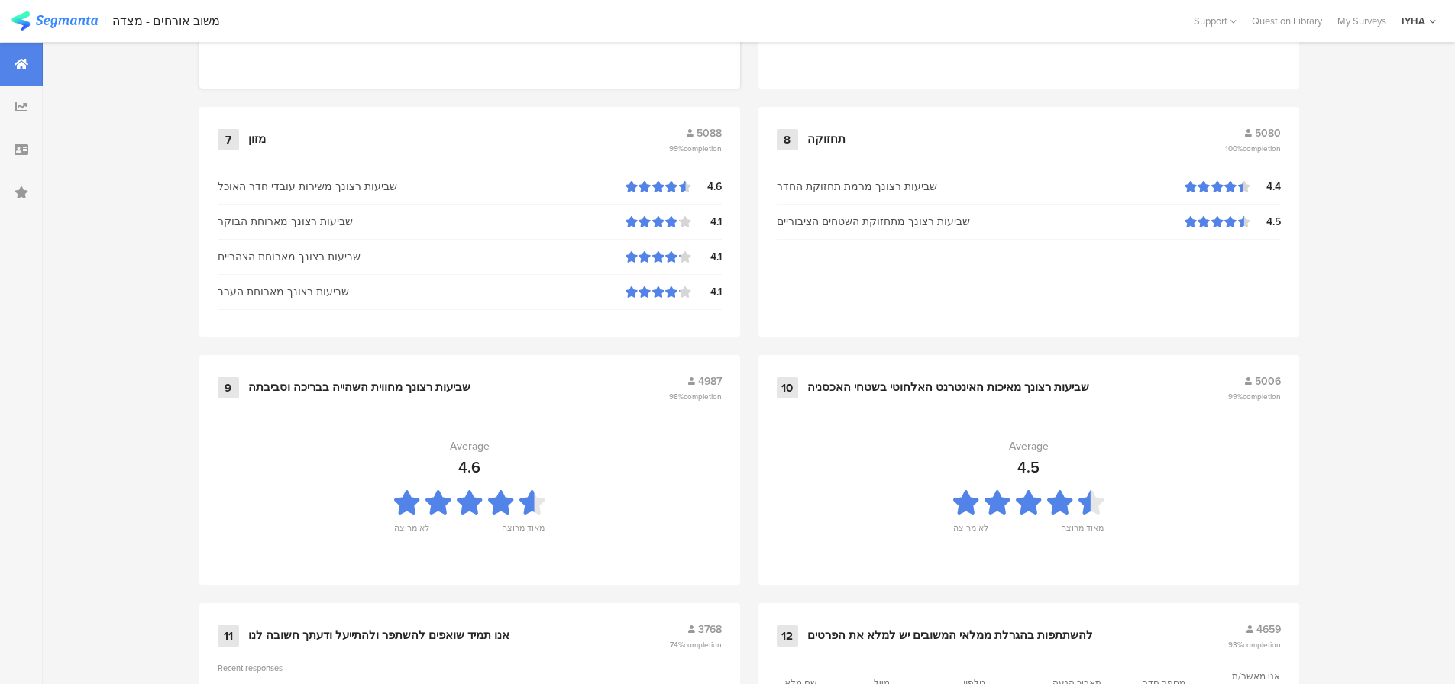
scroll to position [1556, 0]
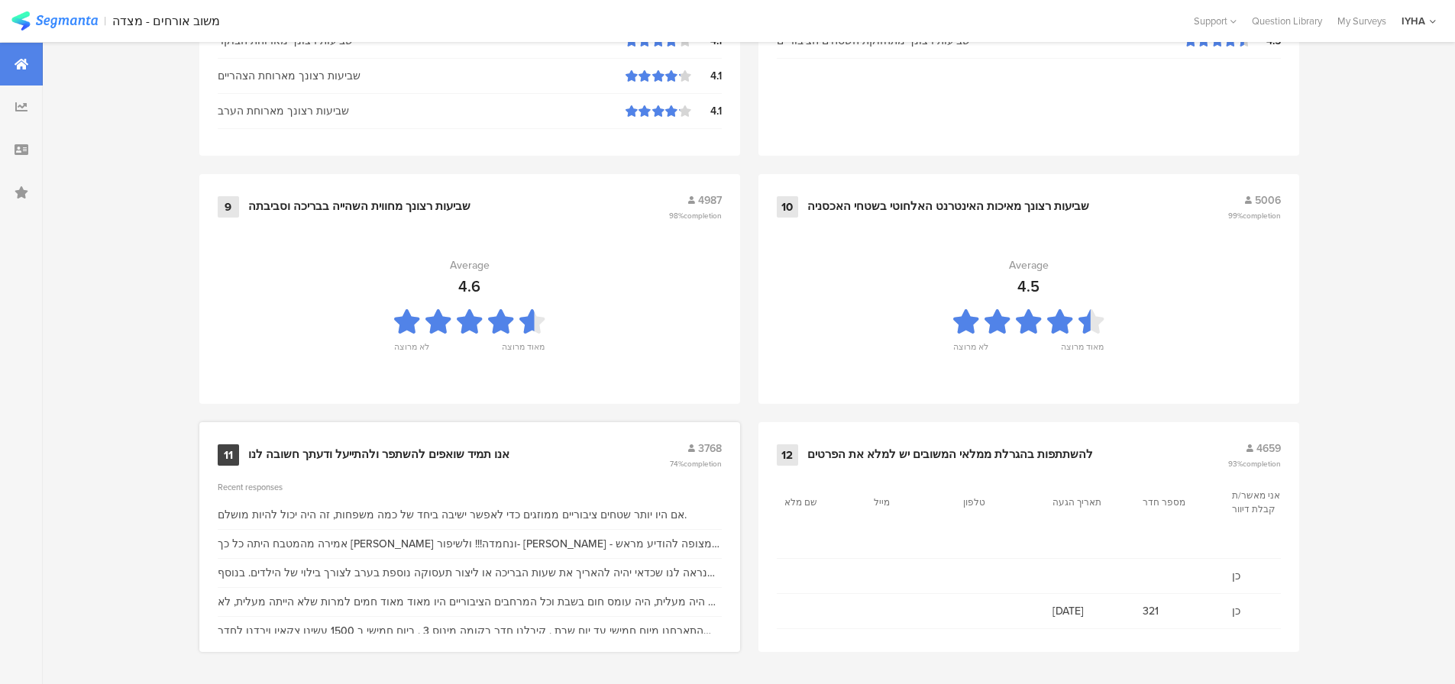
click at [461, 443] on div "11 אנו תמיד שואפים להשתפר ולהתייעל ודעתך חשובה לנו 3768 74% completion" at bounding box center [470, 455] width 504 height 29
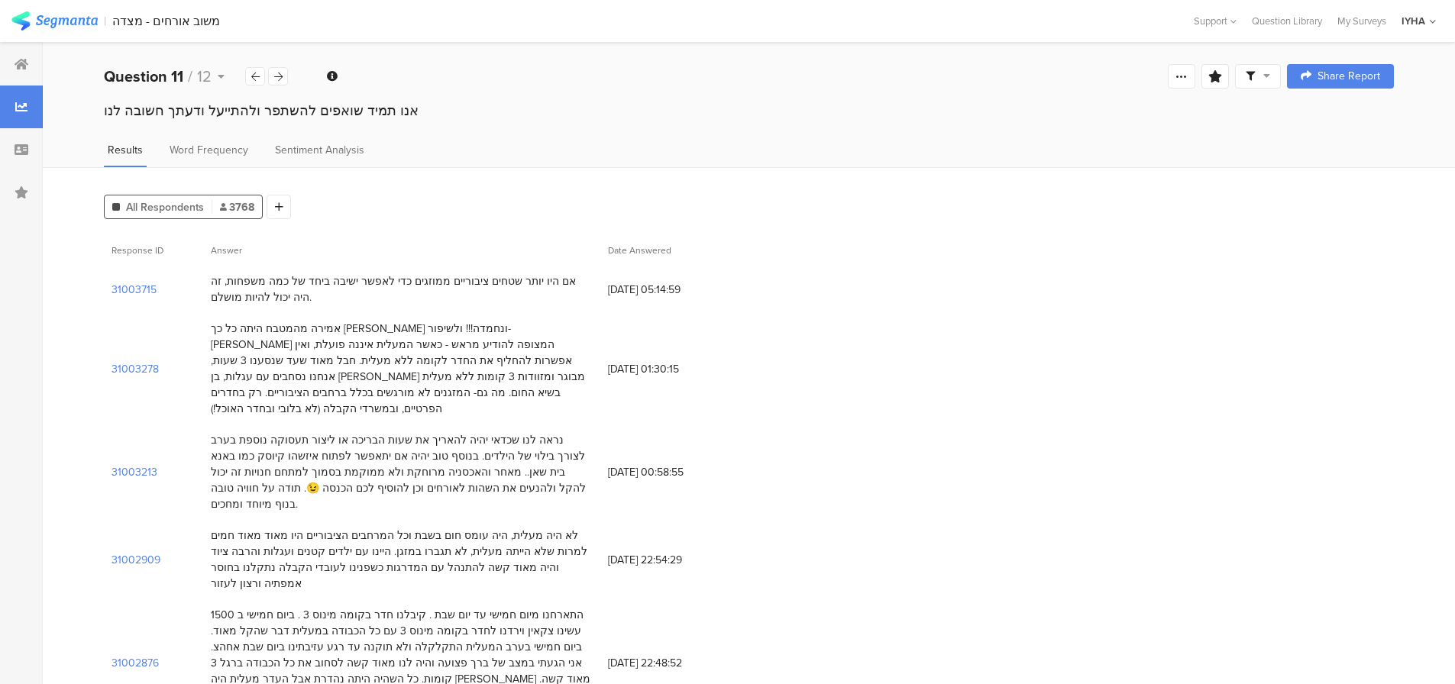
scroll to position [76, 0]
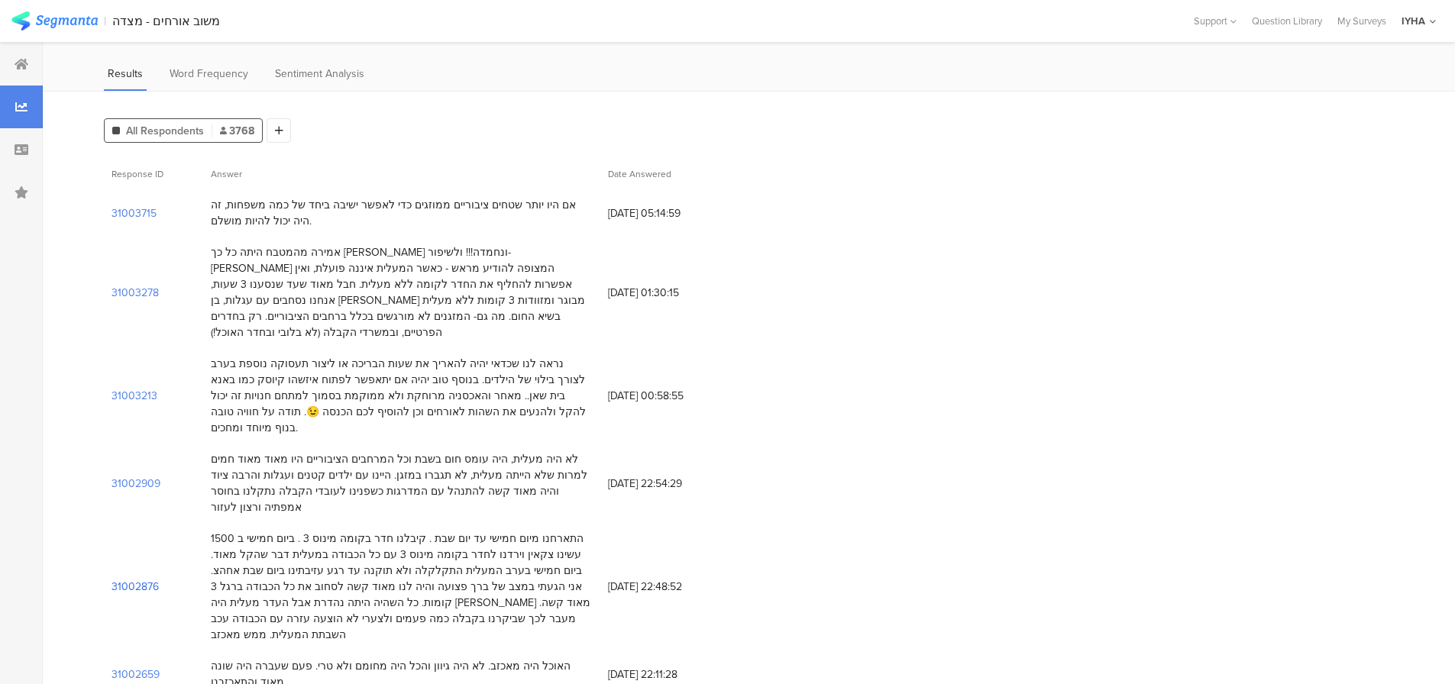
click at [140, 579] on section "31002876" at bounding box center [135, 587] width 47 height 16
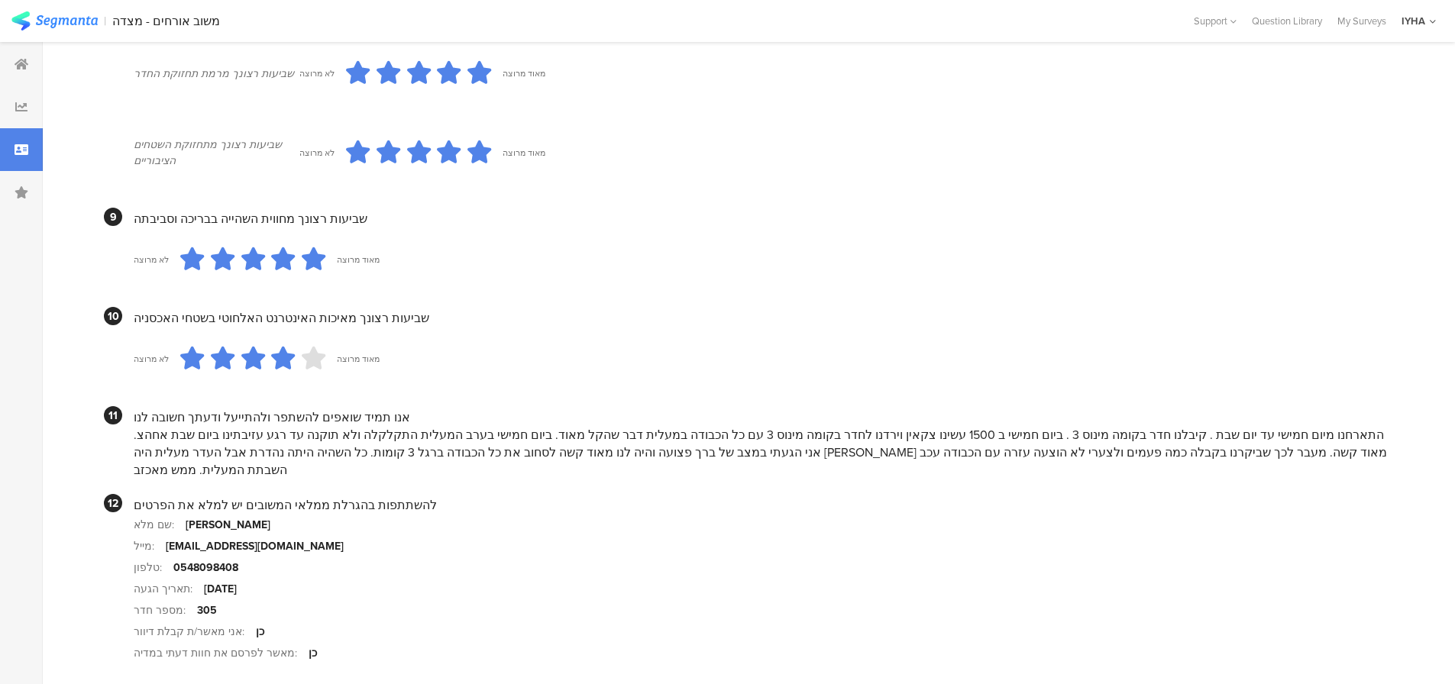
scroll to position [1357, 0]
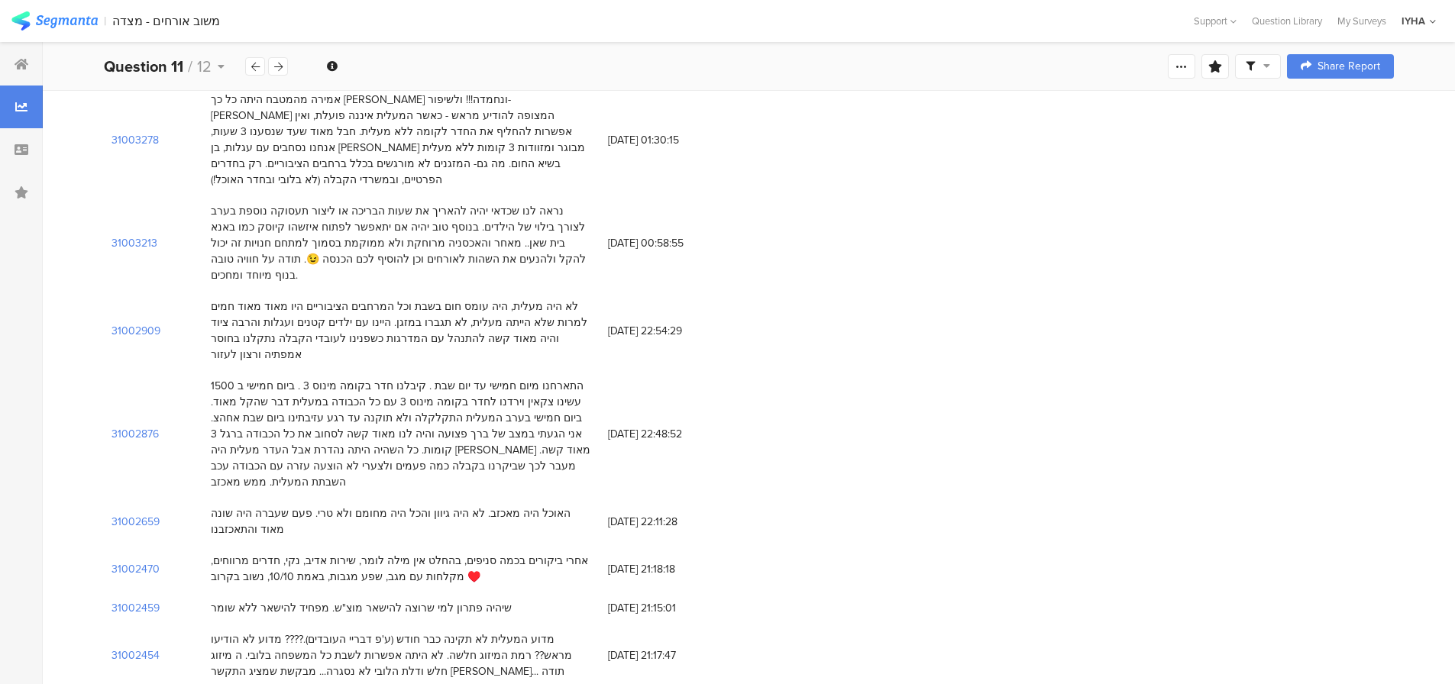
scroll to position [306, 0]
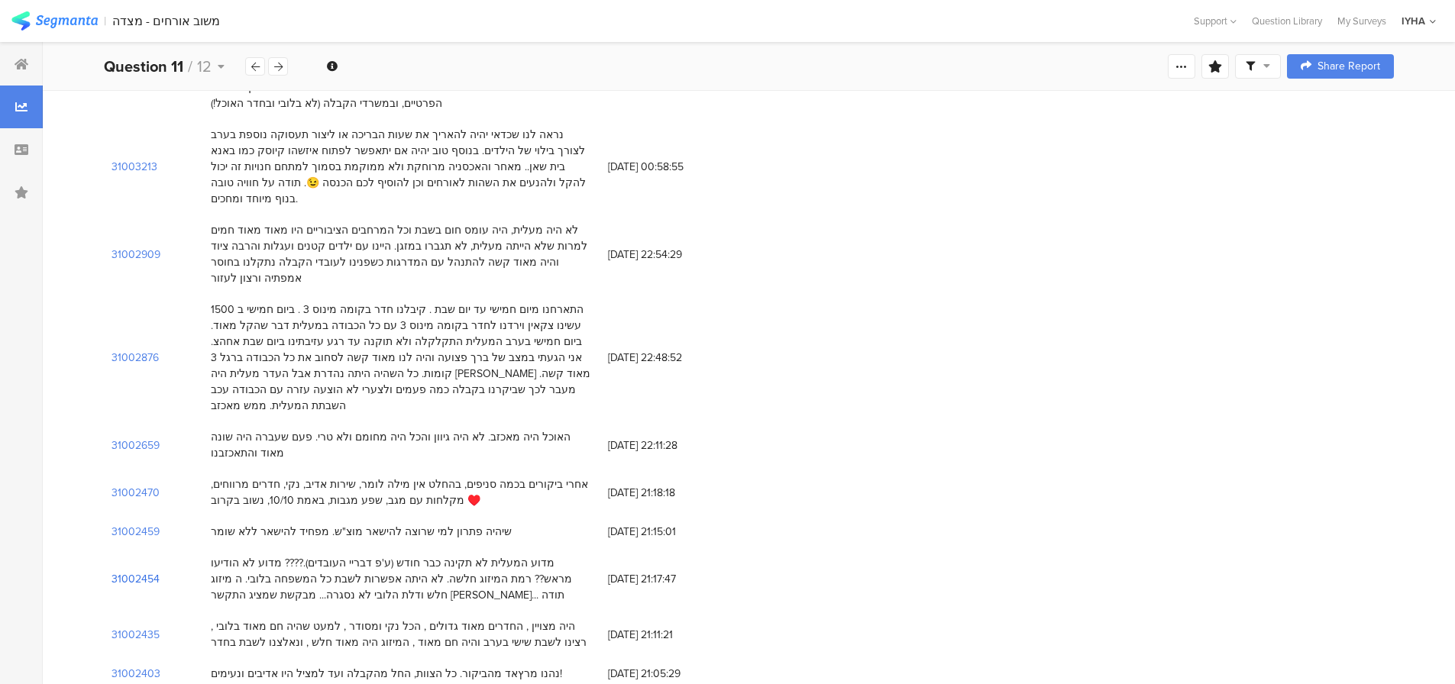
click at [143, 571] on section "31002454" at bounding box center [136, 579] width 48 height 16
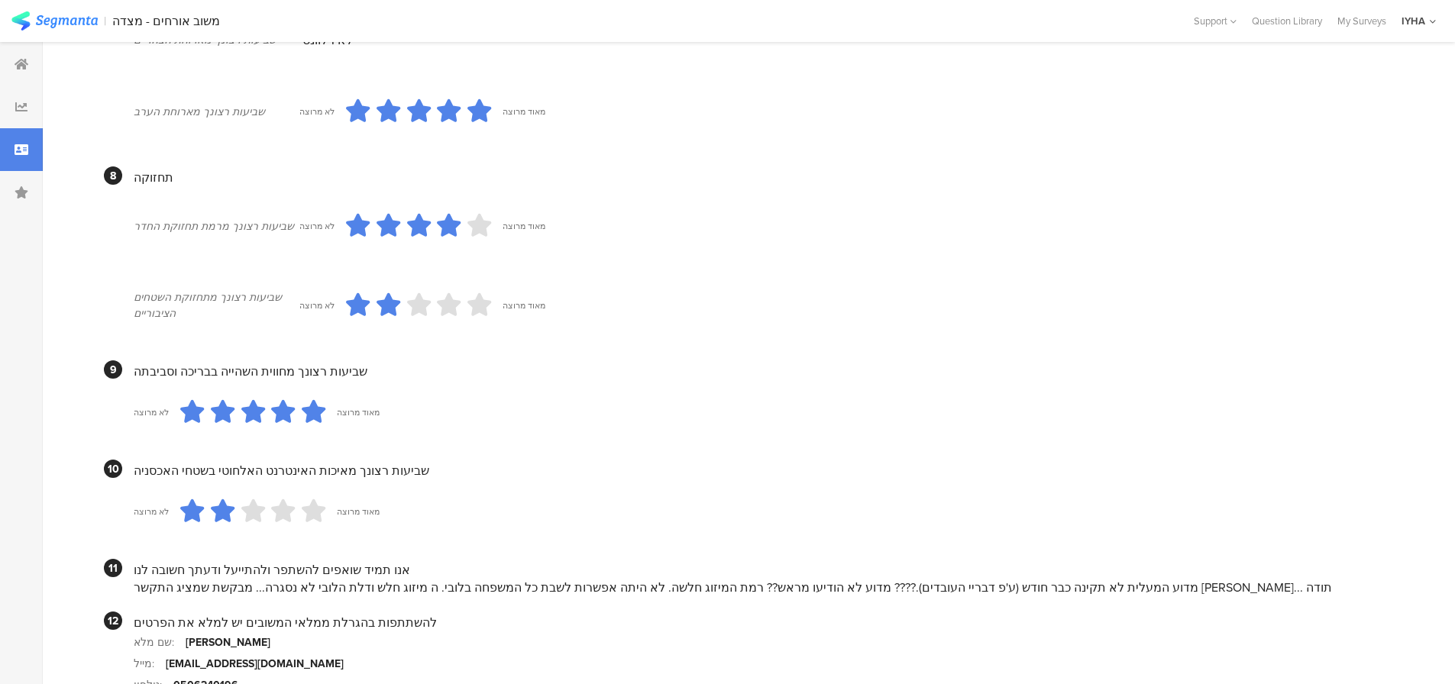
scroll to position [1339, 0]
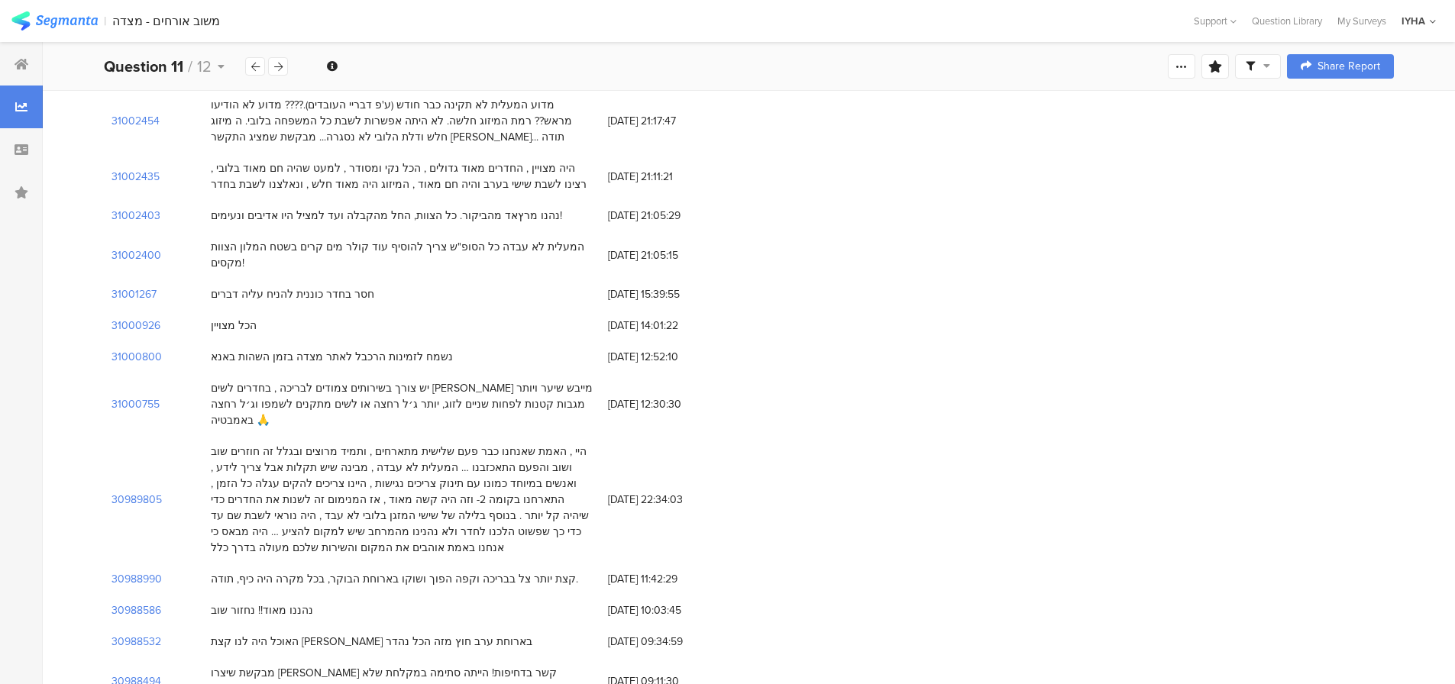
scroll to position [688, 0]
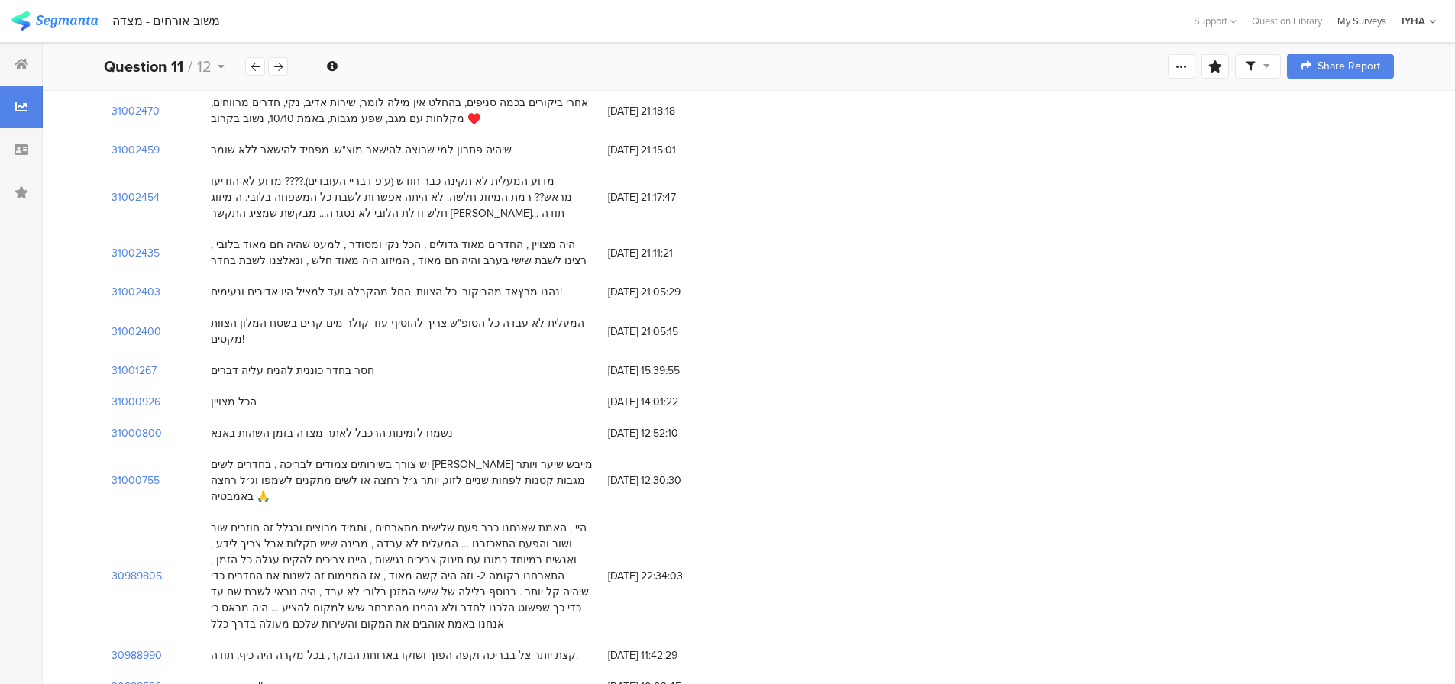
click at [1364, 21] on div "My Surveys" at bounding box center [1362, 21] width 64 height 15
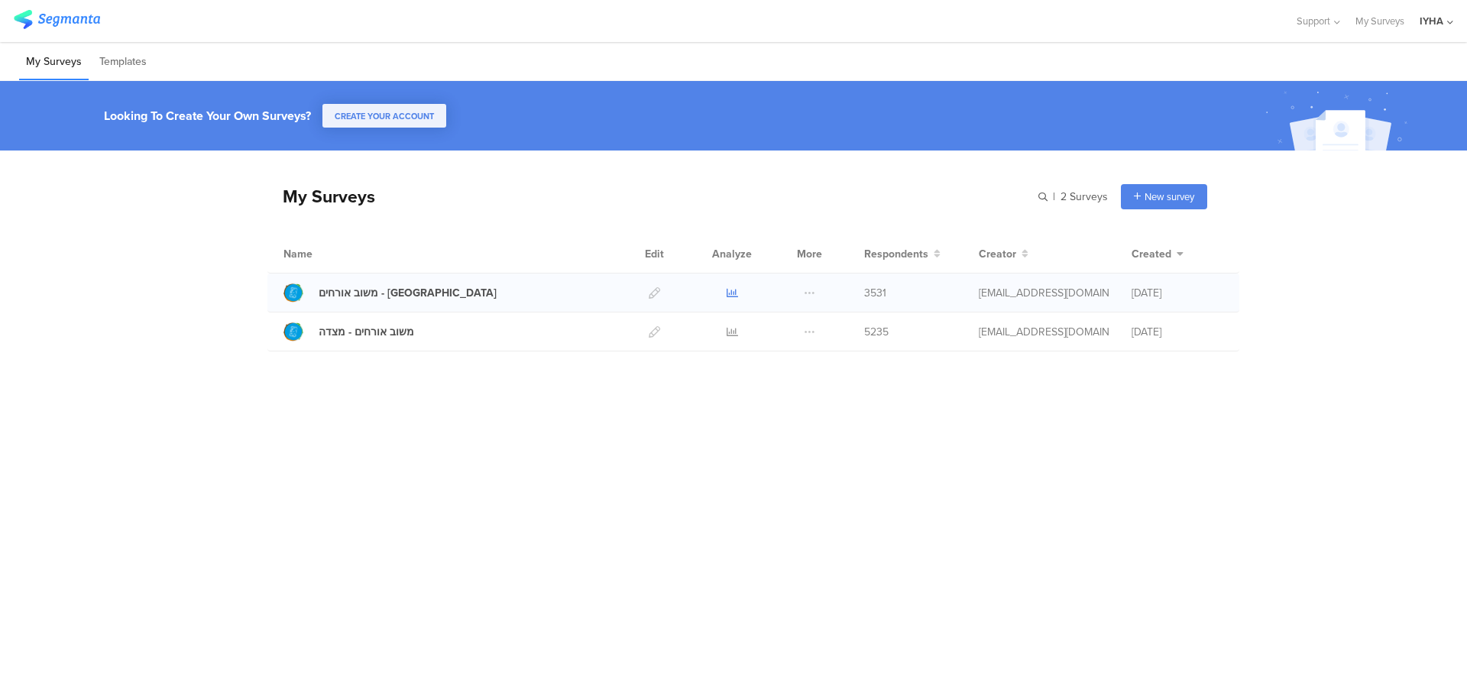
click at [728, 293] on icon at bounding box center [731, 292] width 11 height 11
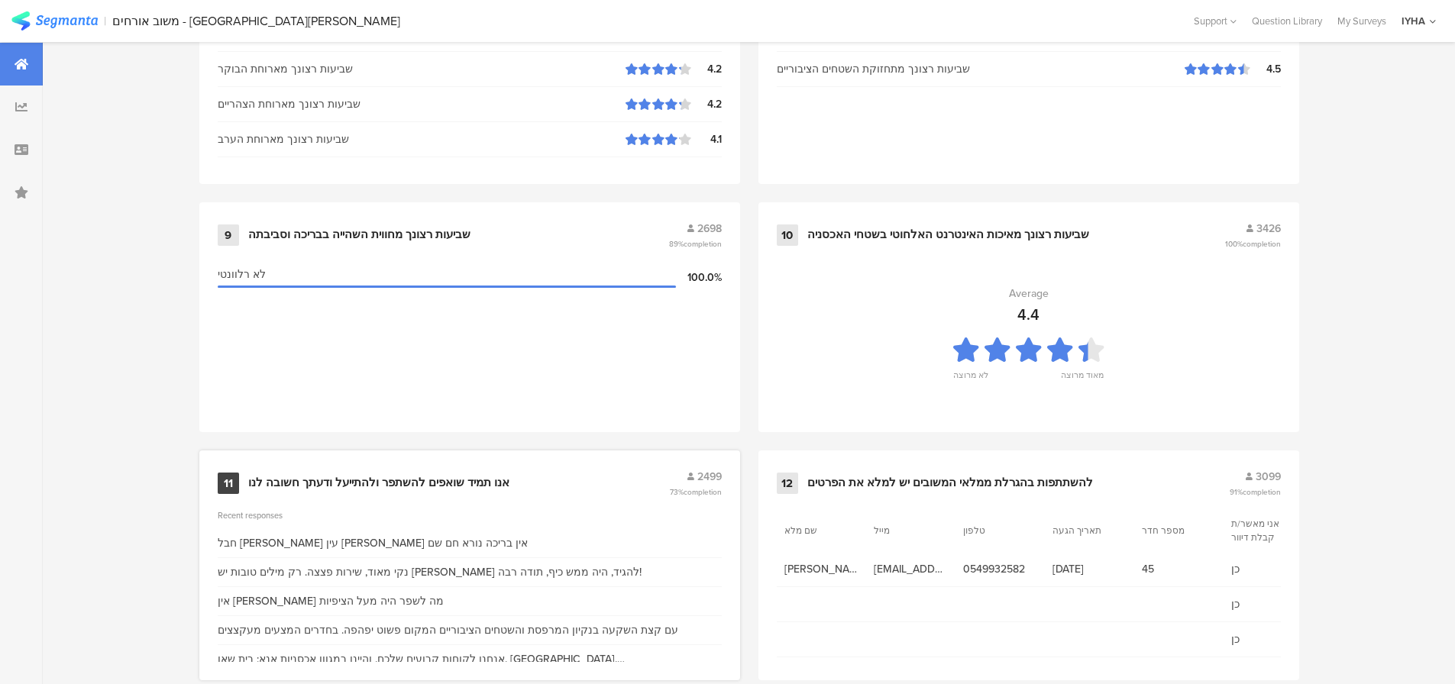
scroll to position [1556, 0]
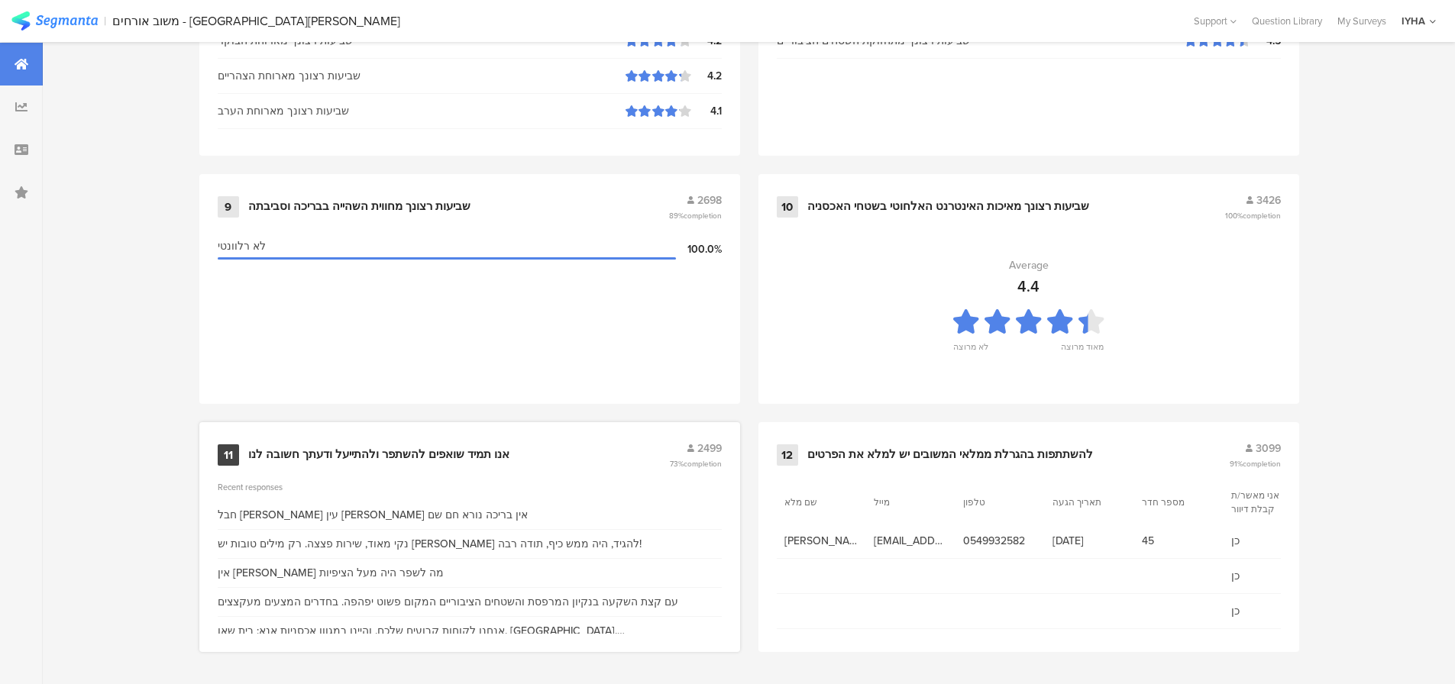
click at [394, 455] on div "אנו תמיד שואפים להשתפר ולהתייעל ודעתך חשובה לנו" at bounding box center [378, 455] width 261 height 15
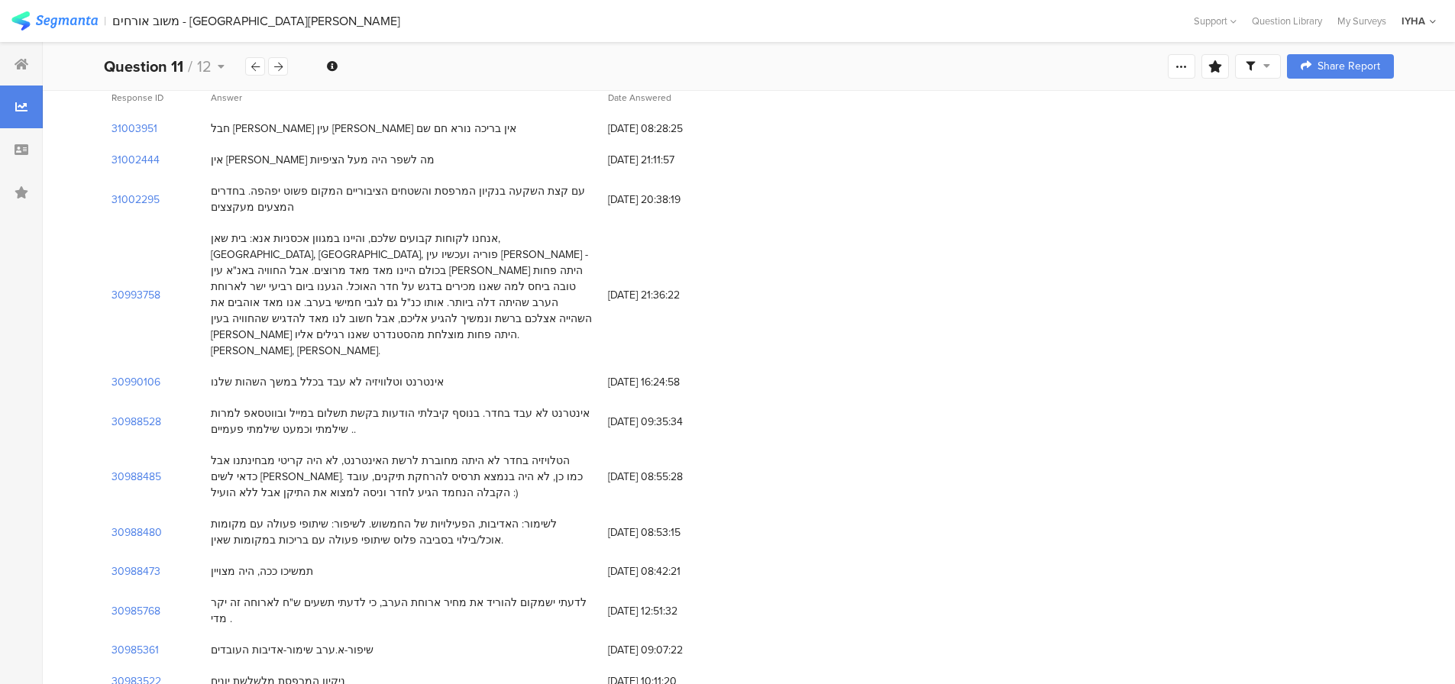
scroll to position [229, 0]
